Goal: Complete application form

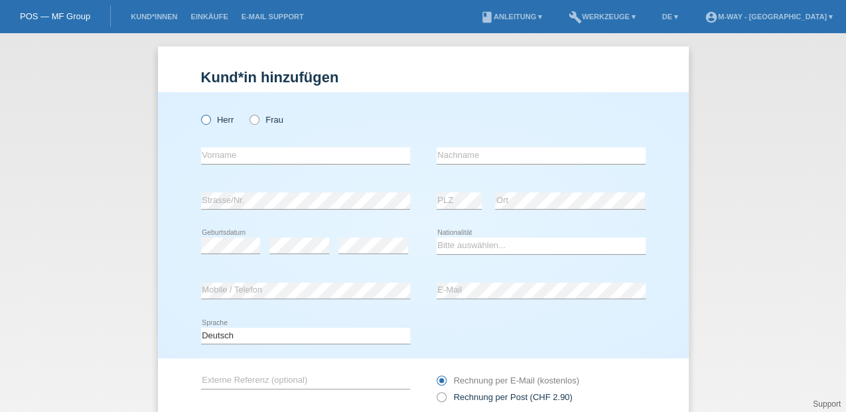
click at [198, 113] on icon at bounding box center [198, 113] width 0 height 0
click at [201, 119] on input "Herr" at bounding box center [205, 119] width 9 height 9
radio input "true"
click at [231, 157] on input "text" at bounding box center [305, 155] width 209 height 17
type input "[PERSON_NAME]"
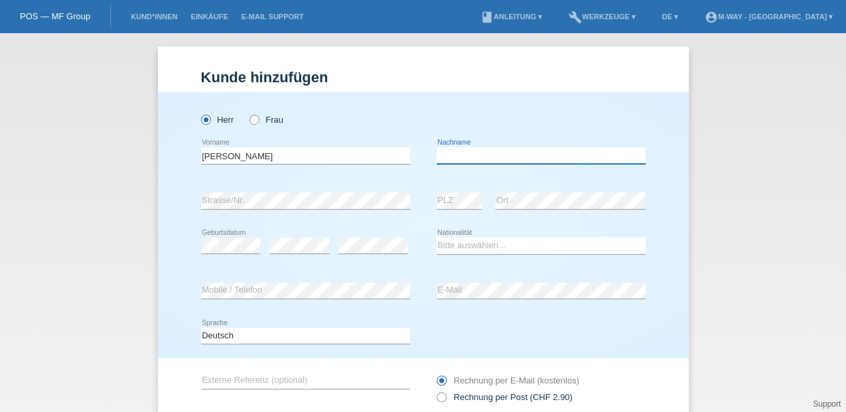
click at [495, 162] on input "text" at bounding box center [541, 155] width 209 height 17
type input "Cimen"
click at [482, 200] on div "error PLZ error Ort" at bounding box center [541, 201] width 209 height 45
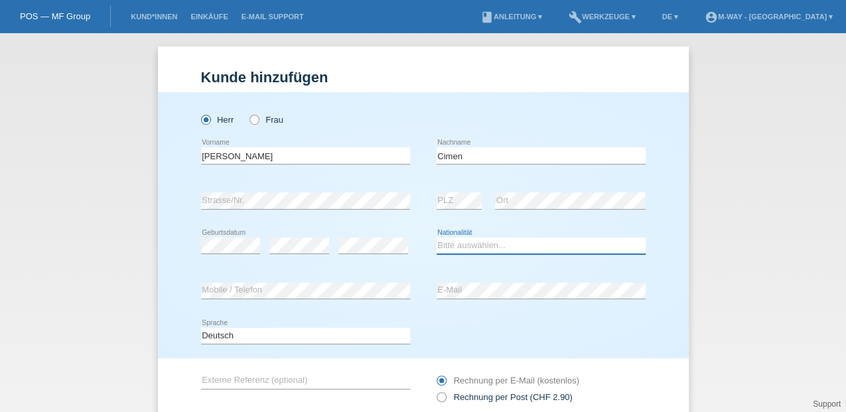
click at [441, 246] on select "Bitte auswählen... Schweiz Deutschland Liechtenstein Österreich ------------ Af…" at bounding box center [541, 246] width 209 height 16
select select "CH"
click at [437, 238] on select "Bitte auswählen... Schweiz Deutschland Liechtenstein Österreich ------------ Af…" at bounding box center [541, 246] width 209 height 16
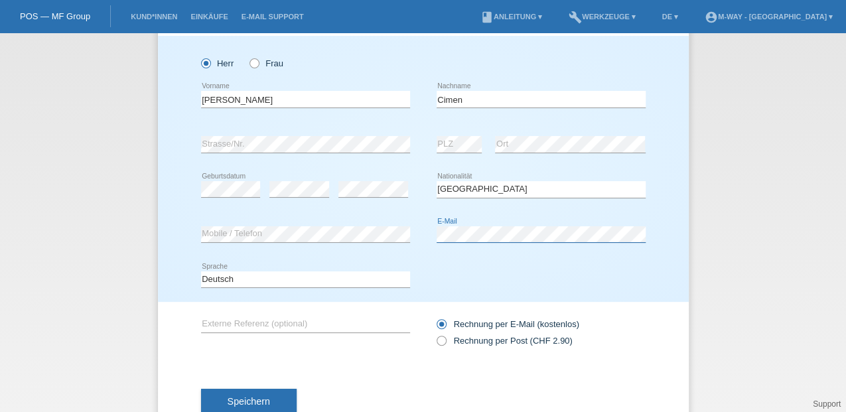
scroll to position [88, 0]
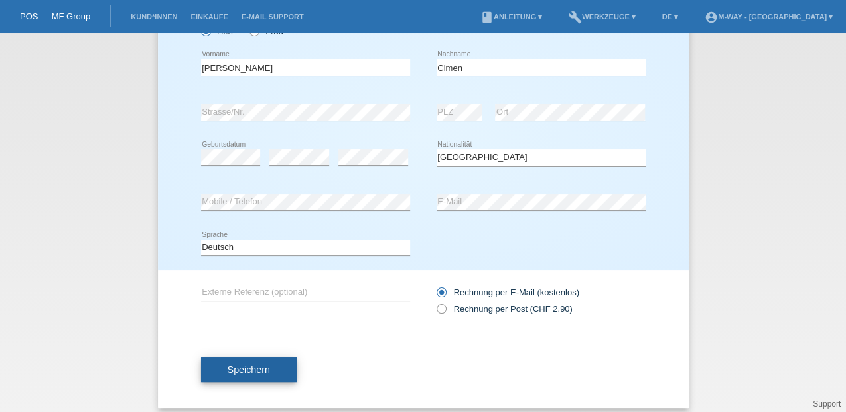
click at [266, 380] on button "Speichern" at bounding box center [249, 369] width 96 height 25
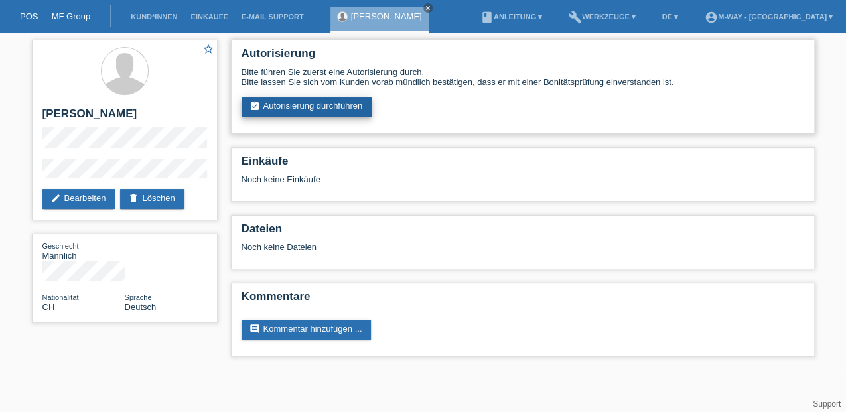
click at [288, 110] on link "assignment_turned_in Autorisierung durchführen" at bounding box center [307, 107] width 131 height 20
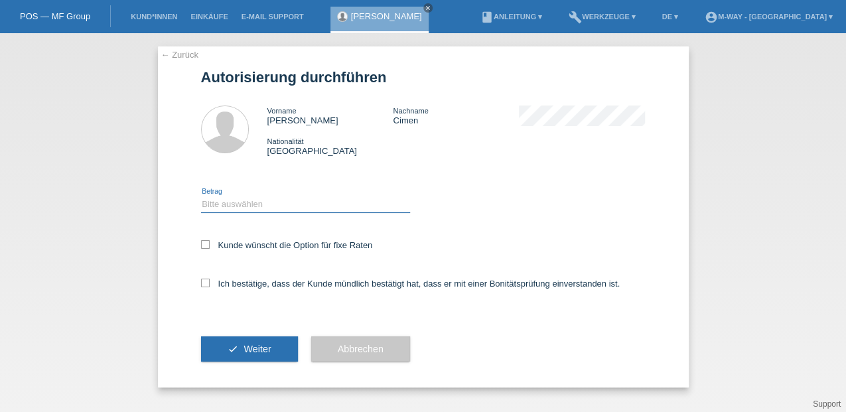
click at [209, 202] on select "Bitte auswählen CHF 1.00 - CHF 499.00 CHF 500.00 - CHF 1'999.00 CHF 2'000.00 - …" at bounding box center [305, 204] width 209 height 16
select select "3"
click at [201, 196] on select "Bitte auswählen CHF 1.00 - CHF 499.00 CHF 500.00 - CHF 1'999.00 CHF 2'000.00 - …" at bounding box center [305, 204] width 209 height 16
click at [203, 243] on icon at bounding box center [205, 244] width 9 height 9
click at [203, 243] on input "Kunde wünscht die Option für fixe Raten" at bounding box center [205, 244] width 9 height 9
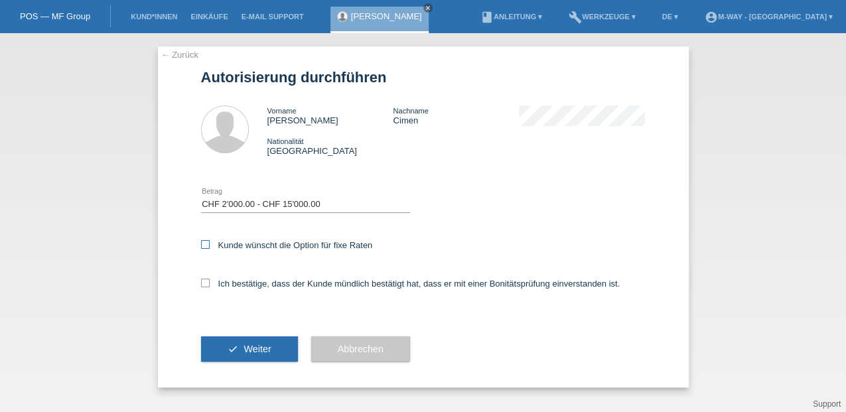
checkbox input "true"
click at [200, 283] on div "← Zurück Autorisierung durchführen Vorname Bayram Ali Nachname Cimen Nationalit…" at bounding box center [423, 216] width 531 height 341
click at [203, 285] on icon at bounding box center [205, 283] width 9 height 9
click at [203, 285] on input "Ich bestätige, dass der Kunde mündlich bestätigt hat, dass er mit einer Bonität…" at bounding box center [205, 283] width 9 height 9
checkbox input "true"
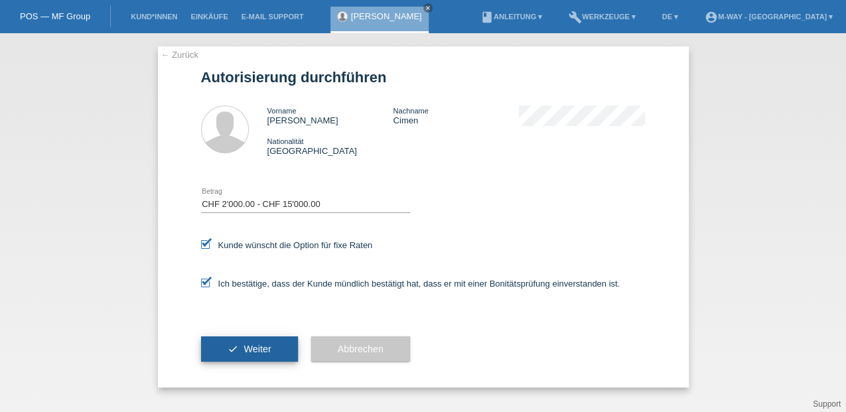
click at [211, 343] on button "check Weiter" at bounding box center [249, 349] width 97 height 25
